Goal: Manage account settings

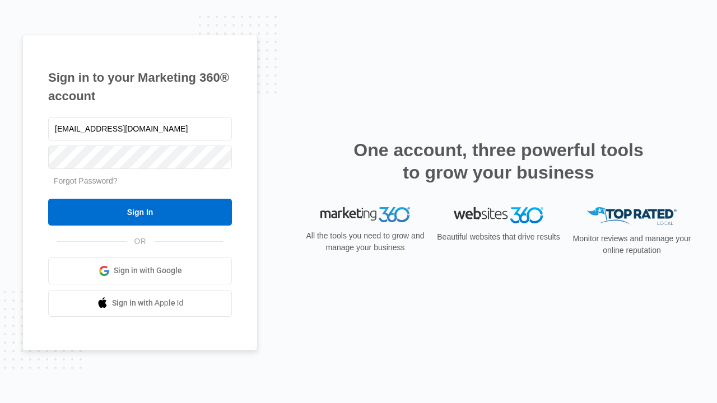
type input "dankie614@gmail.com"
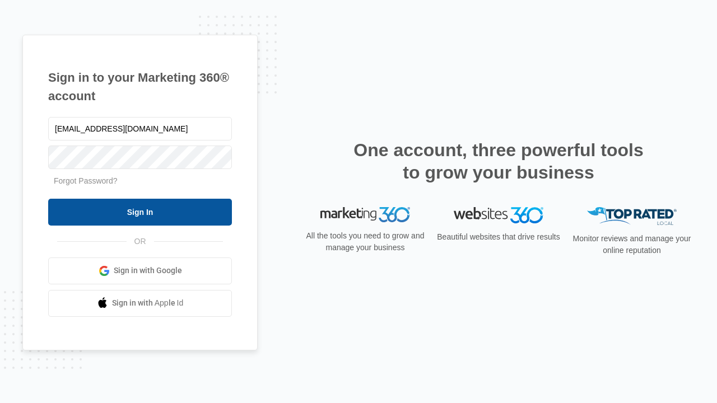
click at [140, 212] on input "Sign In" at bounding box center [140, 212] width 184 height 27
